Goal: Task Accomplishment & Management: Use online tool/utility

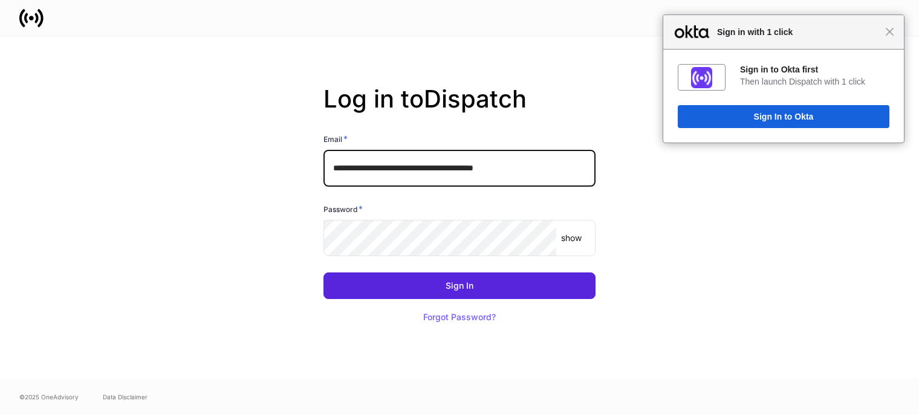
click at [562, 161] on input "**********" at bounding box center [459, 168] width 272 height 36
type input "**********"
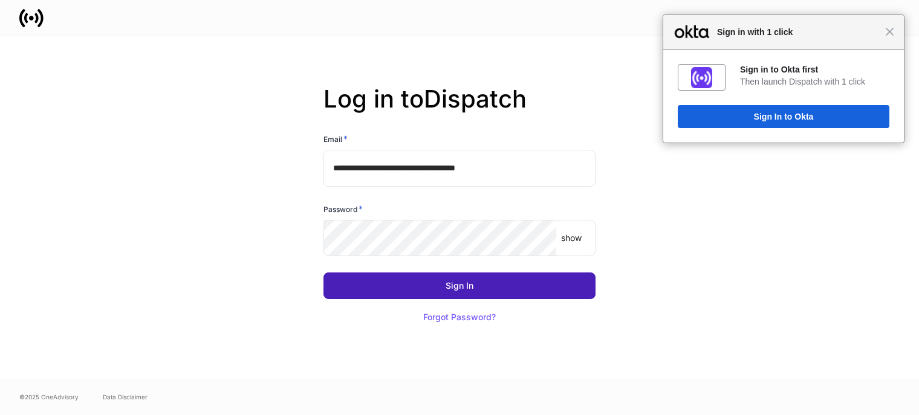
click at [413, 281] on button "Sign In" at bounding box center [459, 286] width 272 height 27
